Goal: Task Accomplishment & Management: Manage account settings

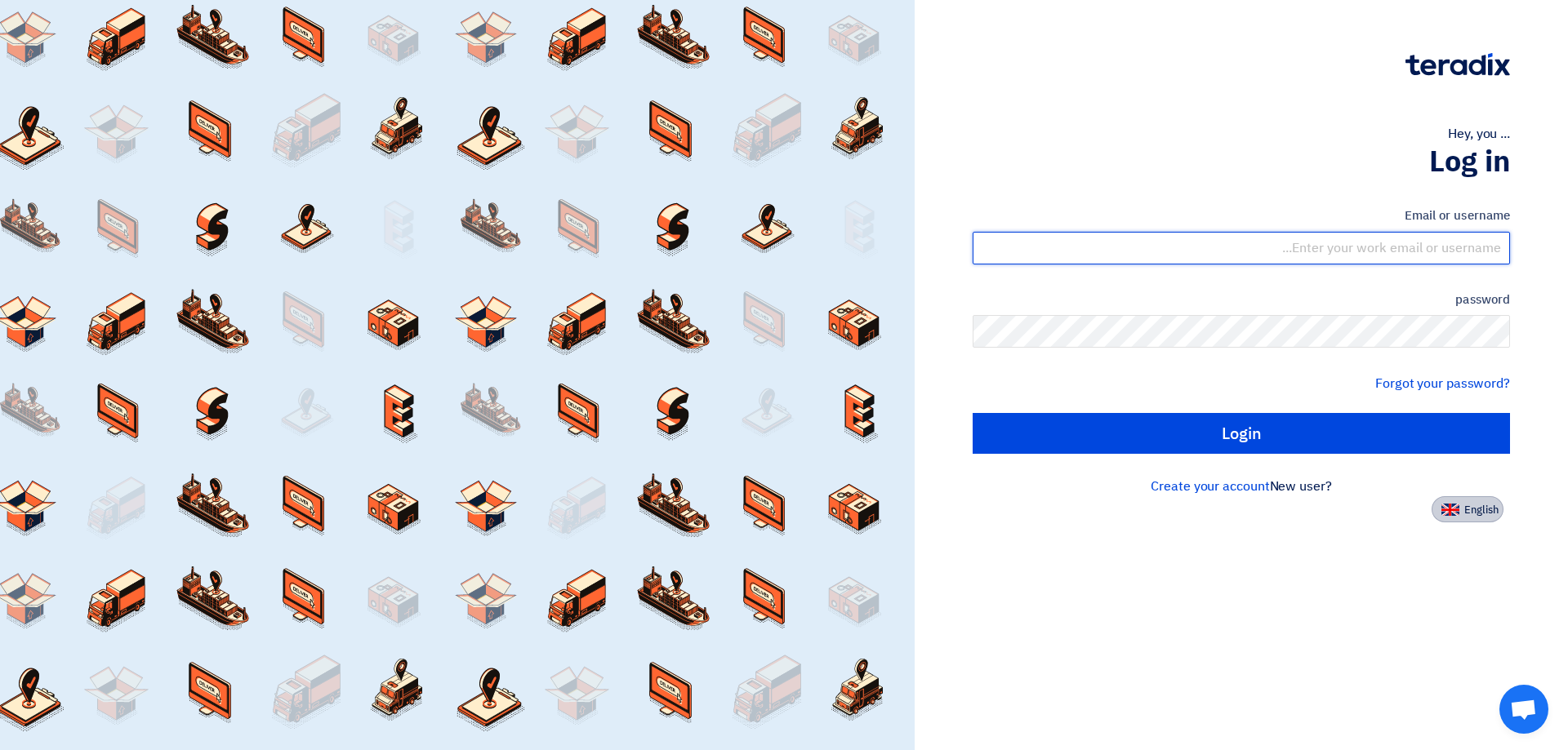
type input "[EMAIL_ADDRESS][DOMAIN_NAME]"
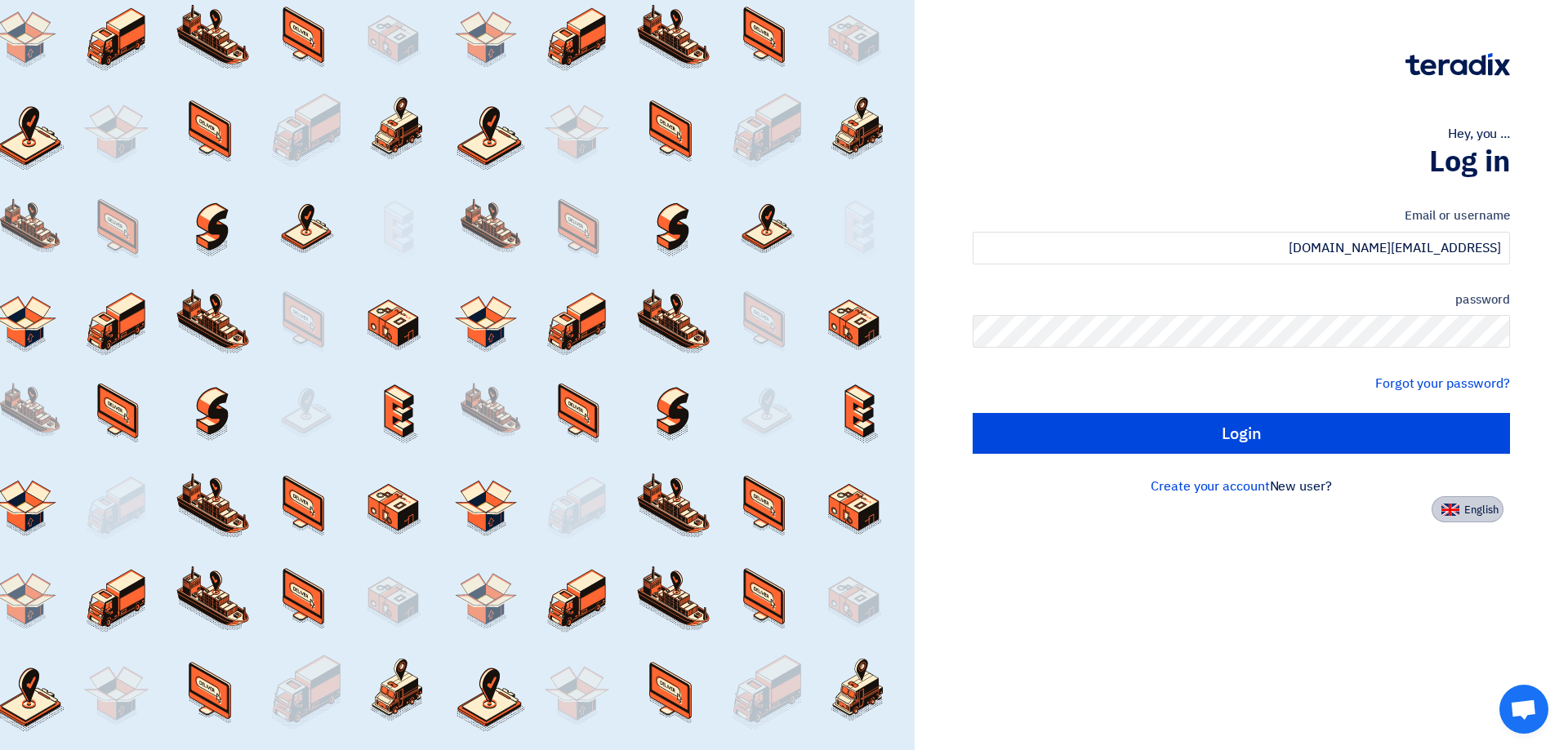
click at [1471, 520] on button "English" at bounding box center [1468, 509] width 72 height 26
type input "Sign in"
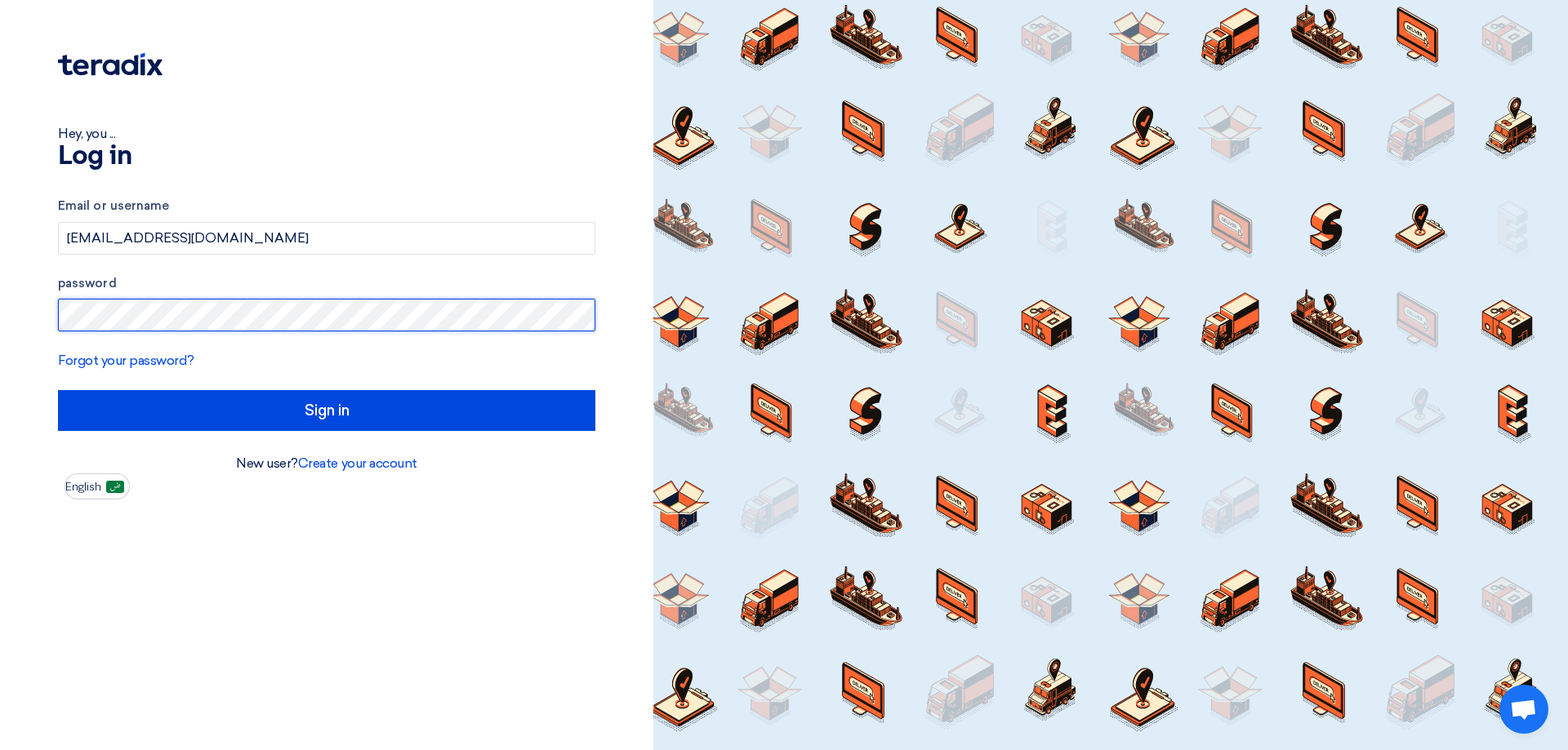
click at [0, 275] on div "Hey, you ... Log in Email or username [EMAIL_ADDRESS][DOMAIN_NAME] password For…" at bounding box center [326, 375] width 653 height 750
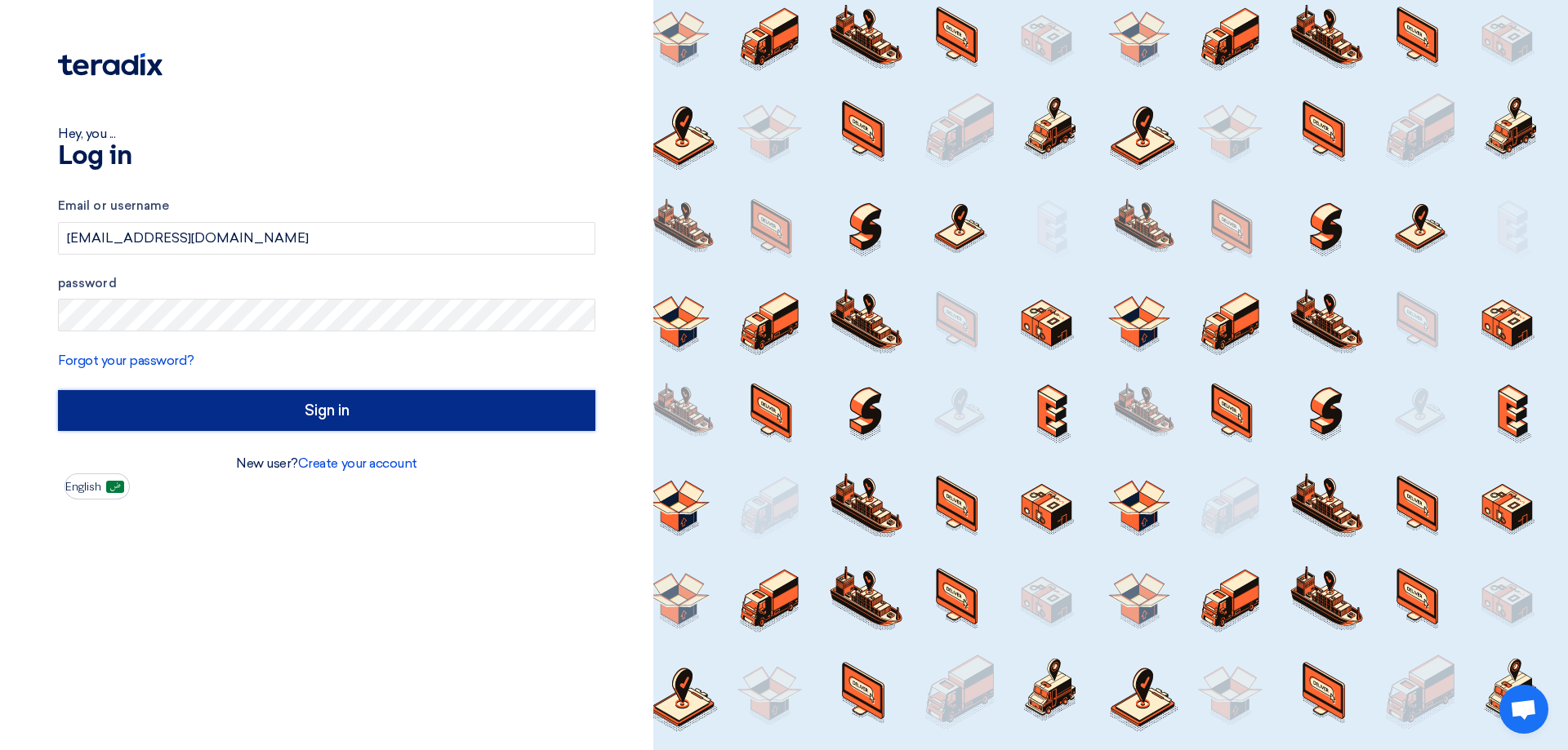
click at [204, 416] on input "Sign in" at bounding box center [326, 411] width 538 height 41
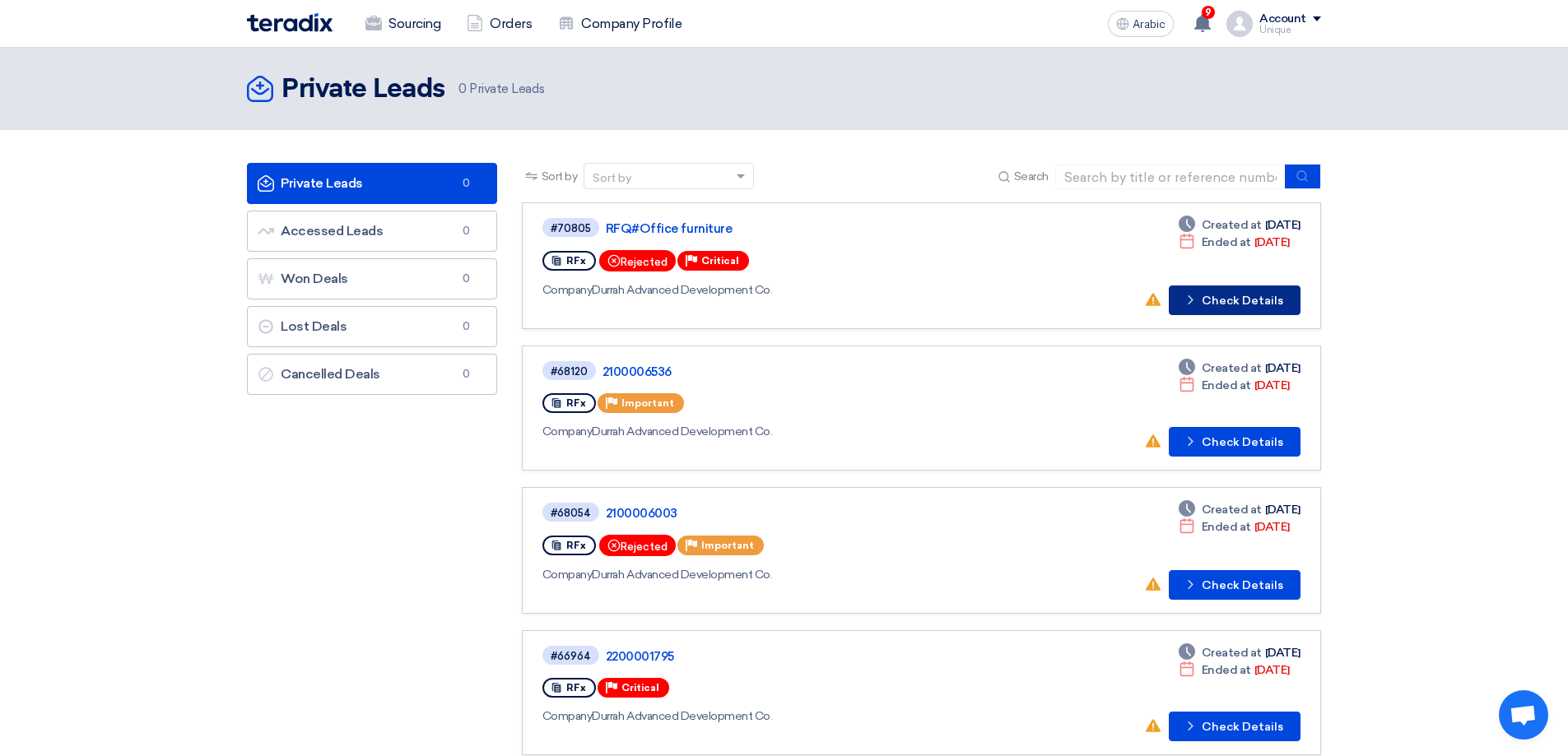
click at [1184, 301] on button "Check details Check Details" at bounding box center [1235, 300] width 132 height 29
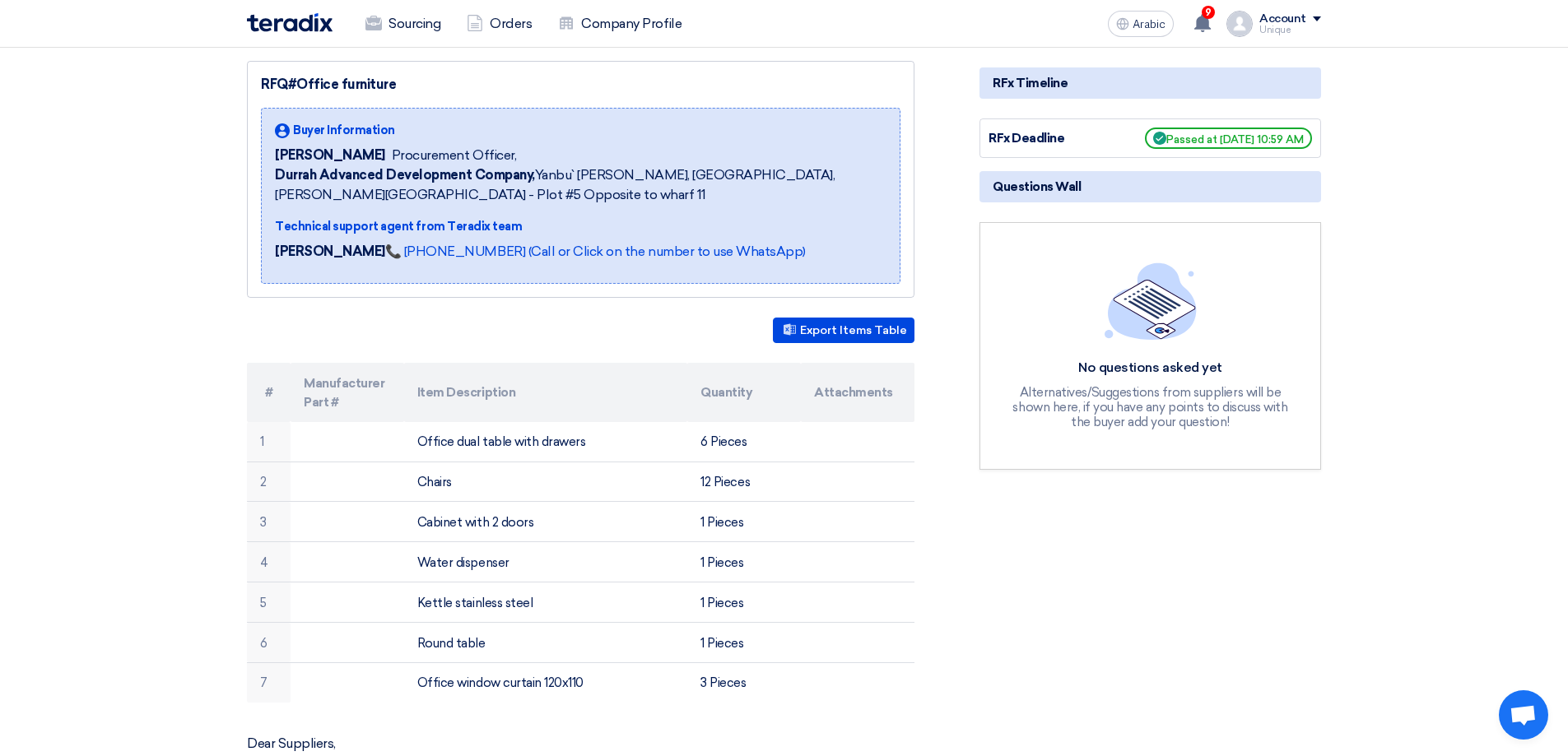
scroll to position [247, 0]
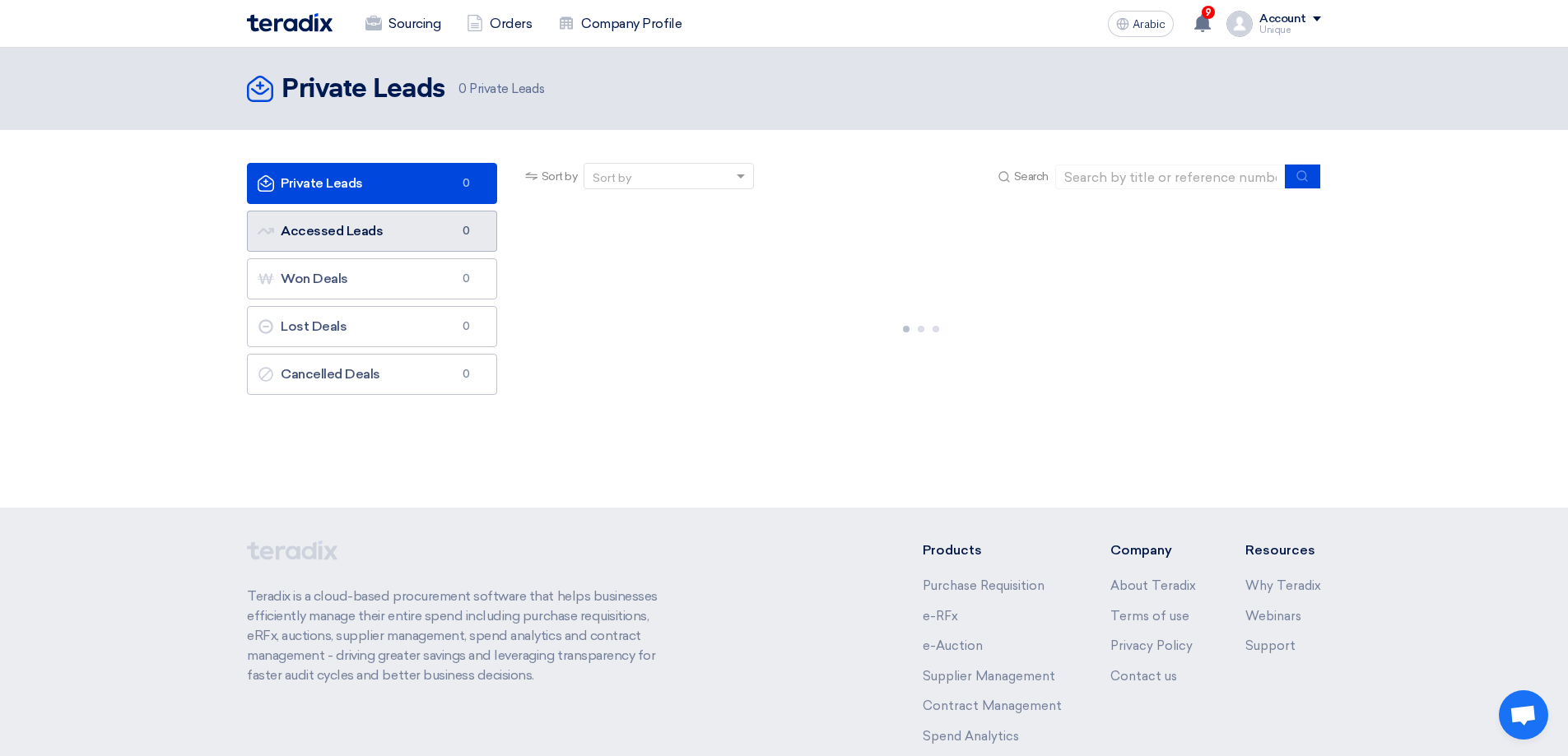
click at [401, 247] on link "Accessed Leads Accessed Leads 0" at bounding box center [372, 231] width 250 height 41
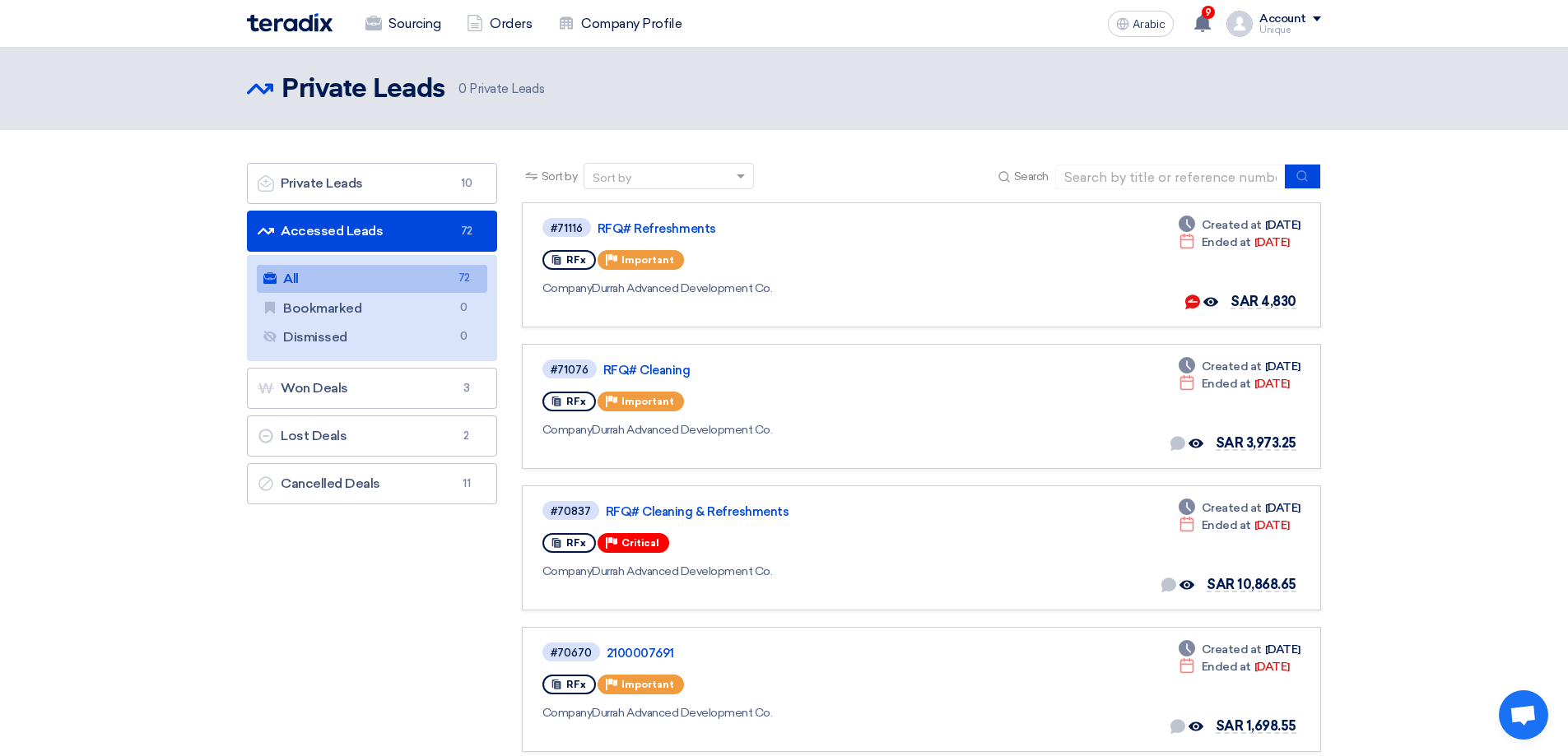
click at [355, 280] on link "All All 72" at bounding box center [372, 278] width 230 height 28
click at [1260, 307] on font "SAR 4,830" at bounding box center [1264, 302] width 66 height 16
click at [631, 227] on font "RFQ# Refreshments" at bounding box center [657, 229] width 119 height 15
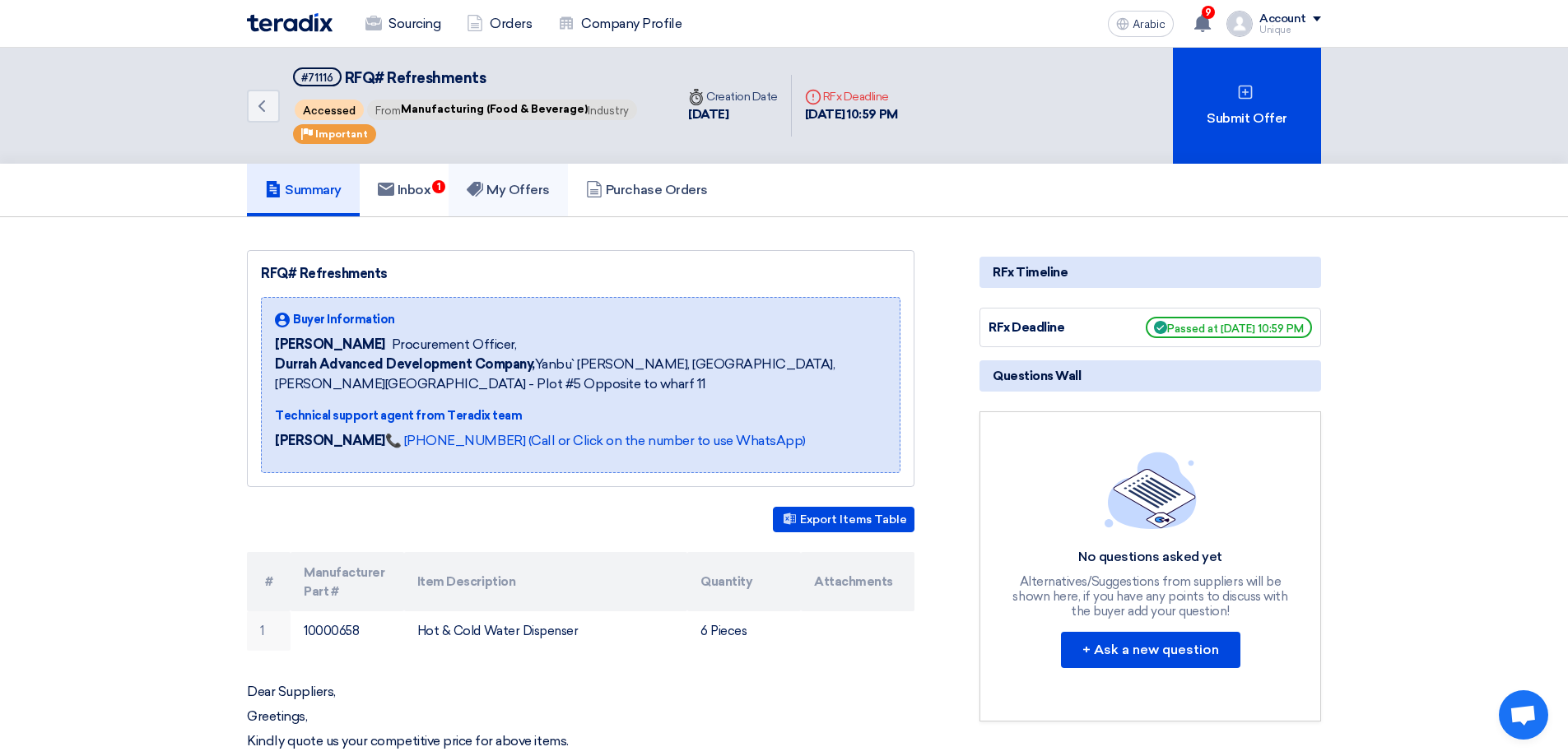
click at [537, 193] on font "My Offers" at bounding box center [518, 190] width 63 height 16
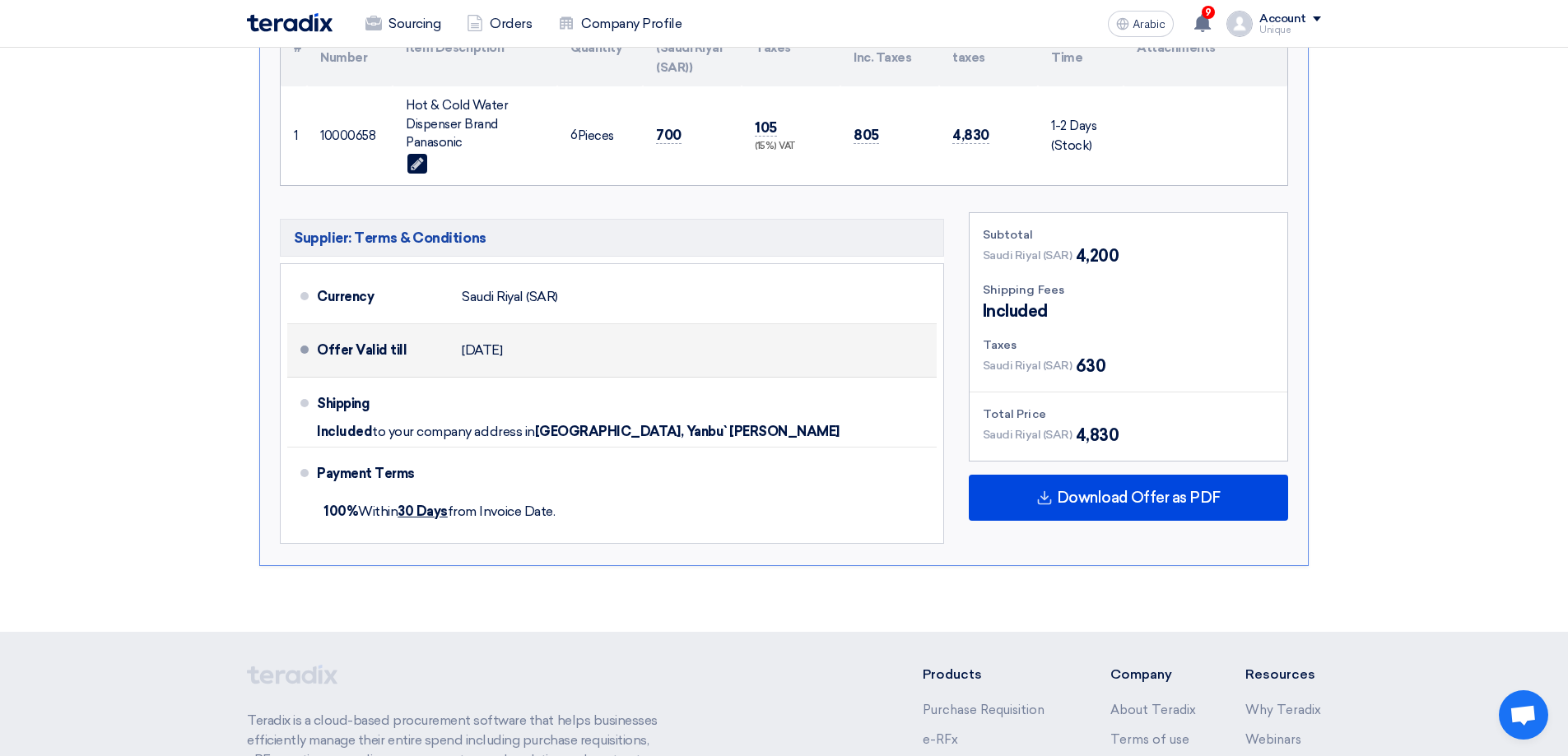
scroll to position [494, 0]
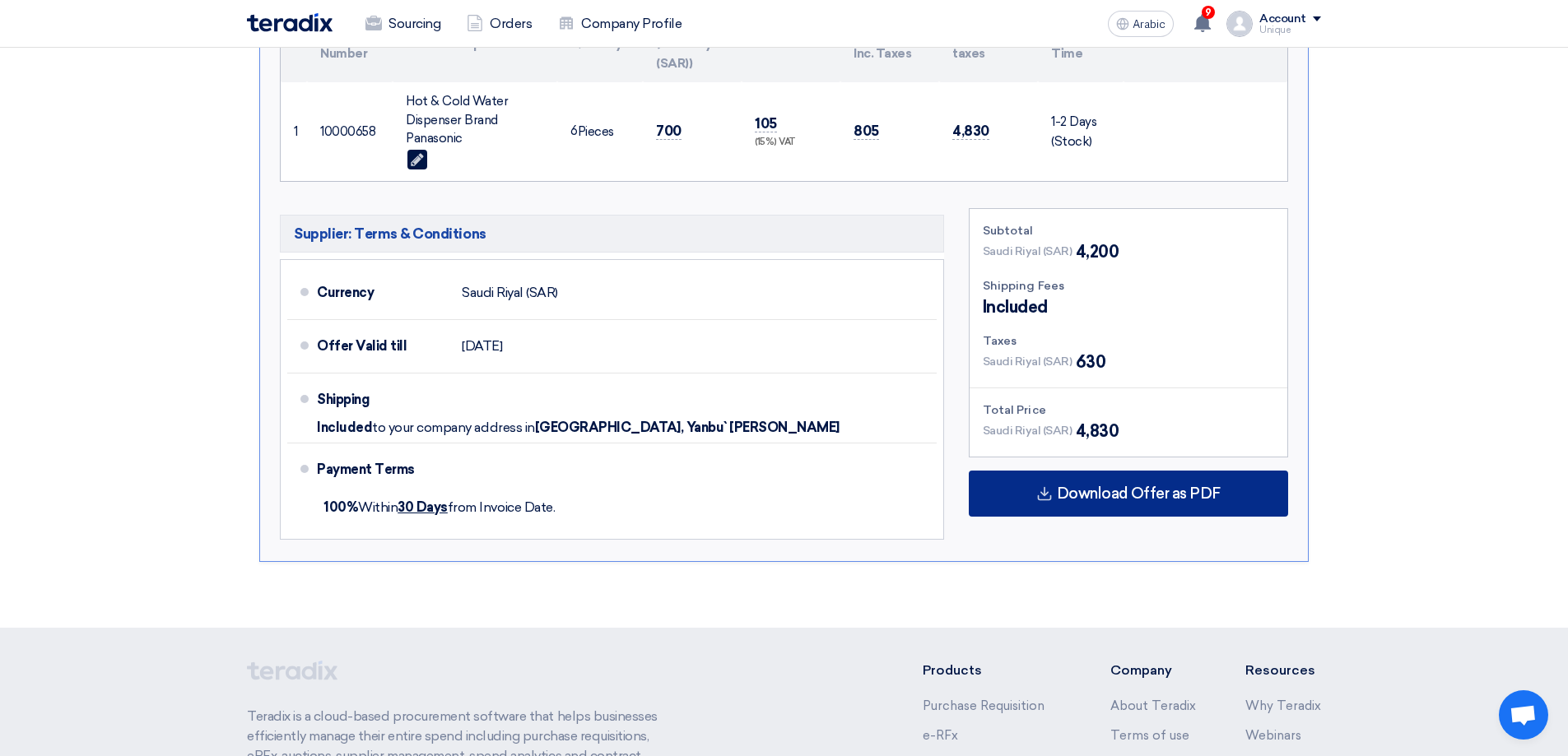
click at [1033, 485] on div "Download Offer as PDF" at bounding box center [1128, 494] width 320 height 46
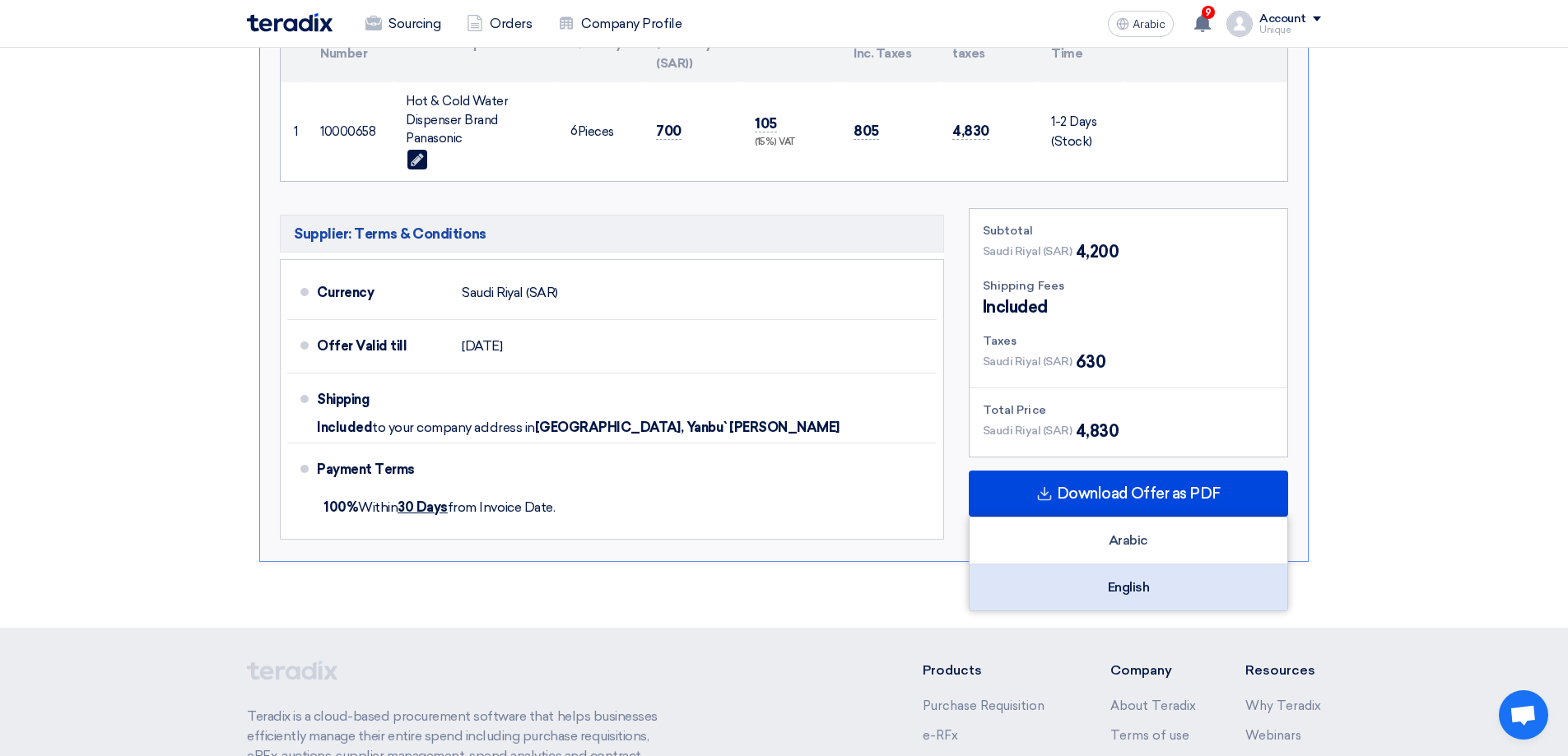
click at [1086, 584] on div "English" at bounding box center [1128, 587] width 318 height 46
